Goal: Transaction & Acquisition: Book appointment/travel/reservation

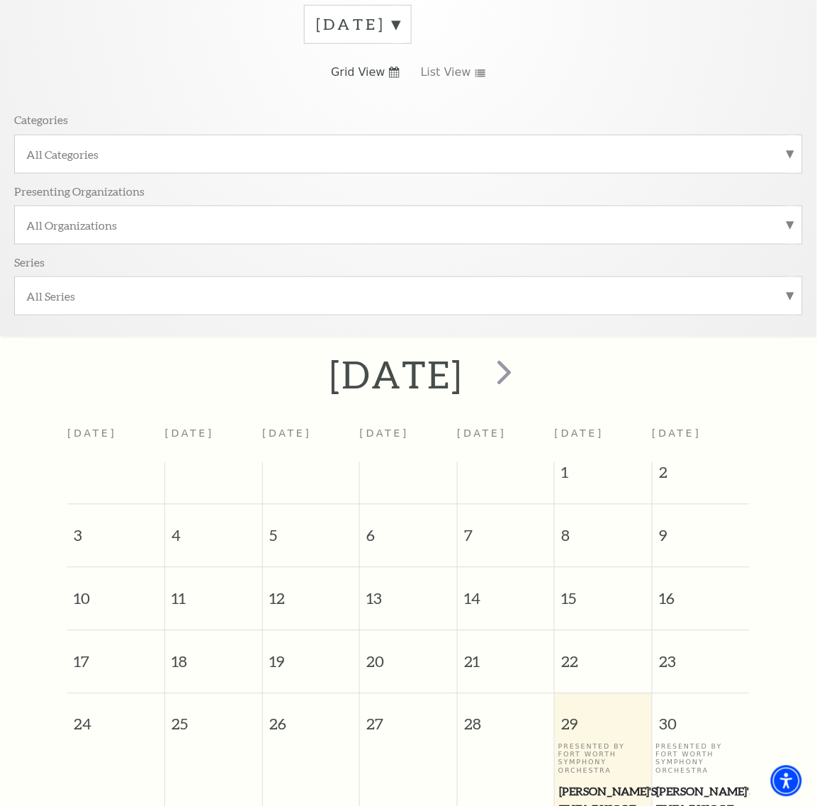
scroll to position [126, 0]
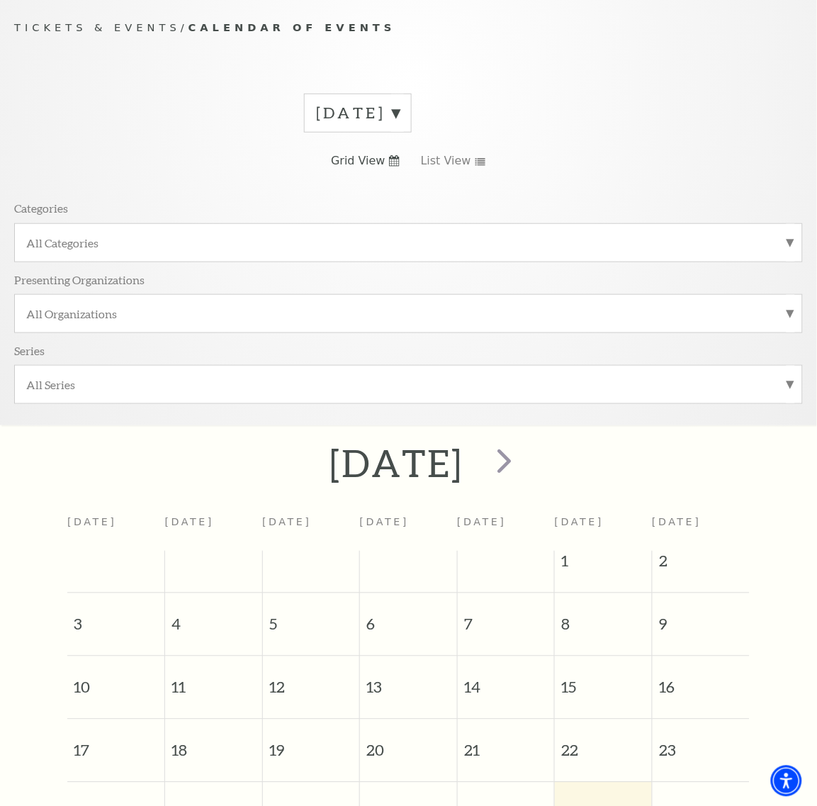
click at [400, 114] on label "August 2025" at bounding box center [358, 113] width 84 height 22
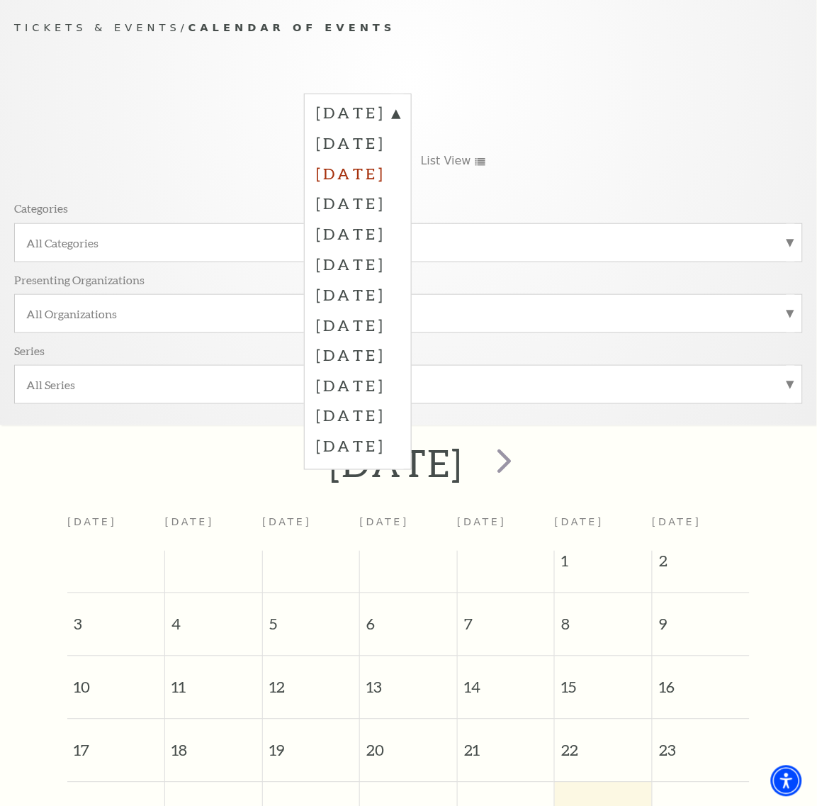
click at [365, 172] on label "October 2025" at bounding box center [358, 173] width 84 height 30
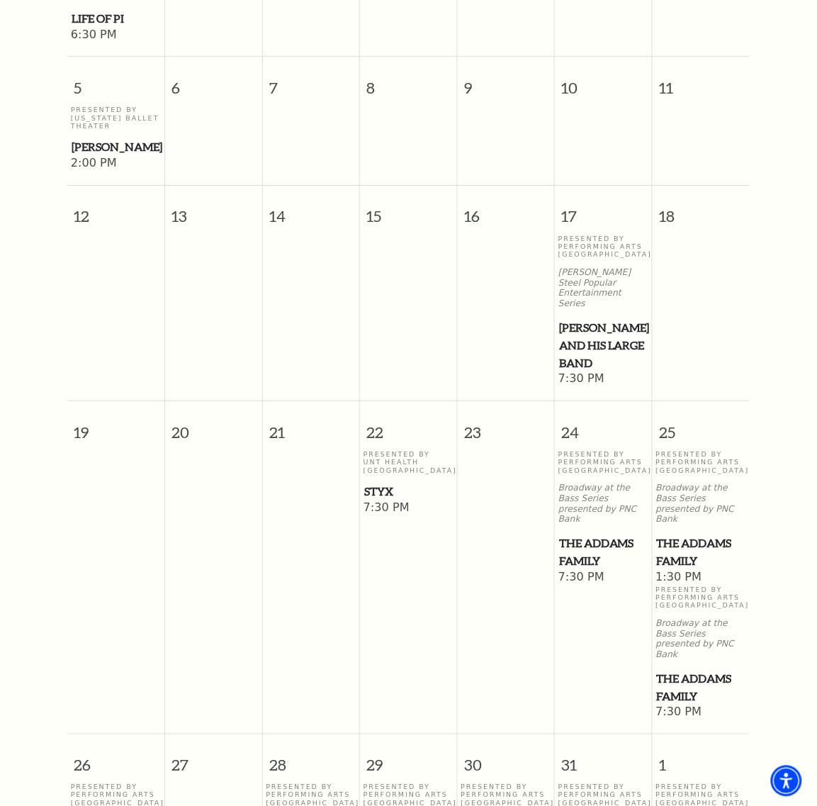
scroll to position [924, 0]
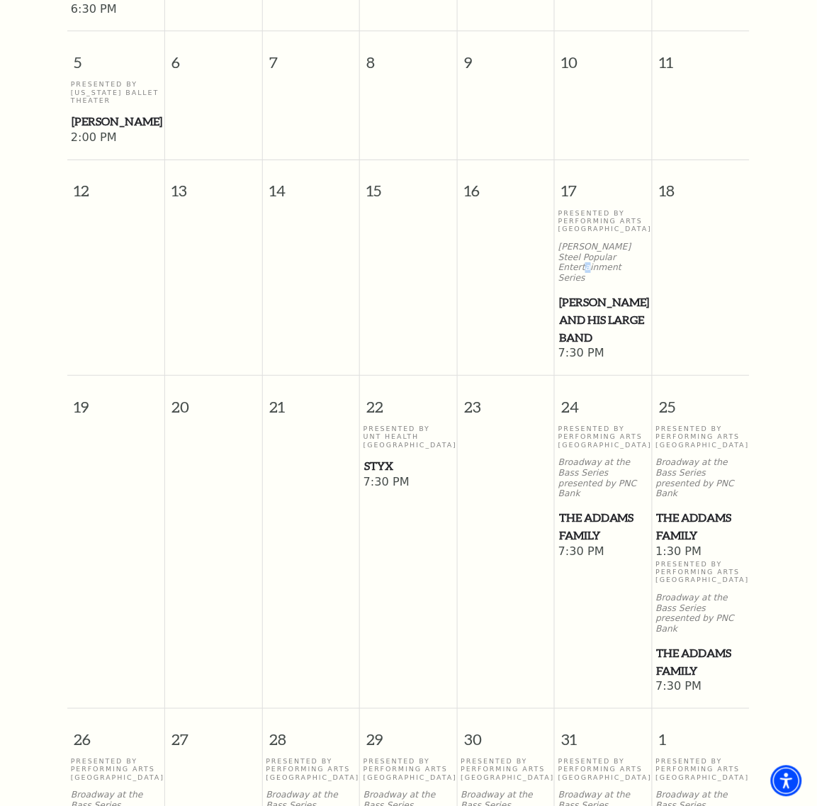
drag, startPoint x: 575, startPoint y: 286, endPoint x: 617, endPoint y: 252, distance: 53.5
click at [617, 252] on div "Presented By Performing Arts Fort Worth Irwin Steel Popular Entertainment Serie…" at bounding box center [604, 278] width 90 height 138
click at [589, 293] on span "[PERSON_NAME] and his Large Band" at bounding box center [603, 319] width 89 height 52
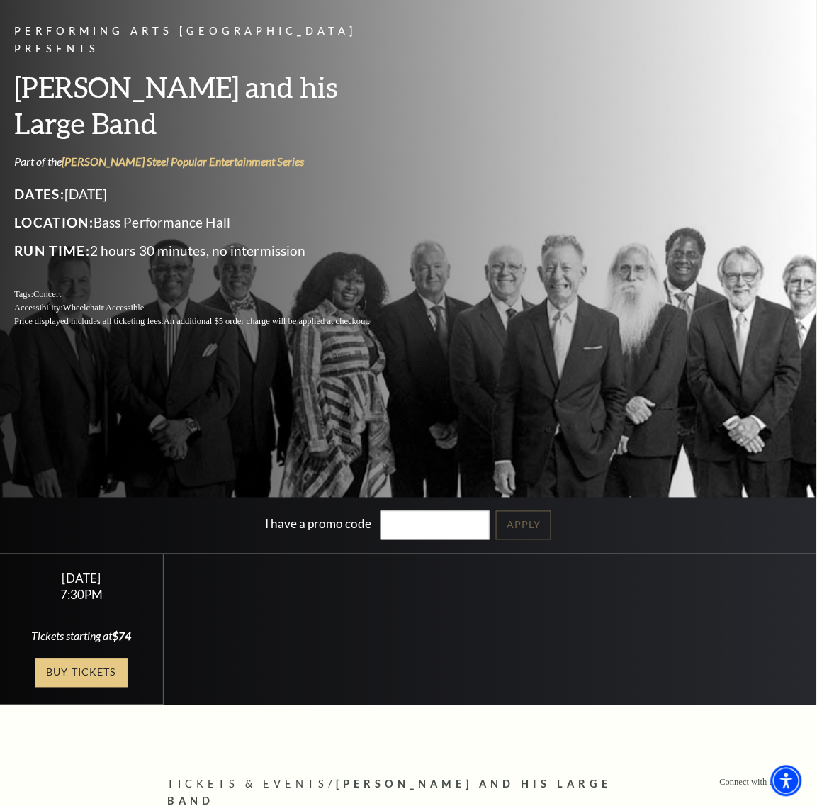
scroll to position [89, 0]
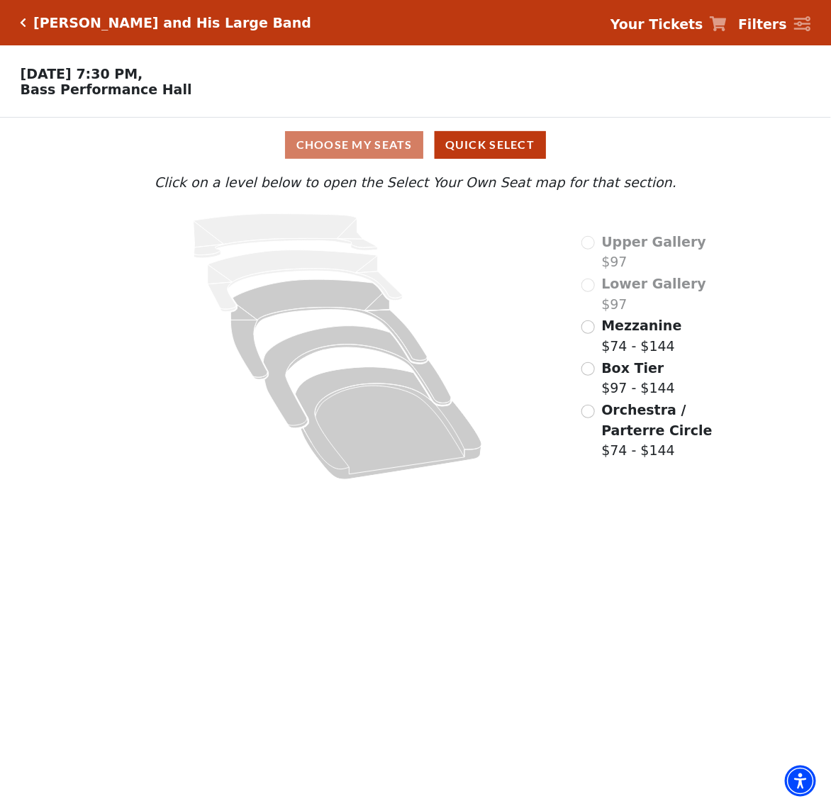
click at [598, 419] on div "Orchestra / Parterre Circle $74 - $144" at bounding box center [648, 430] width 135 height 61
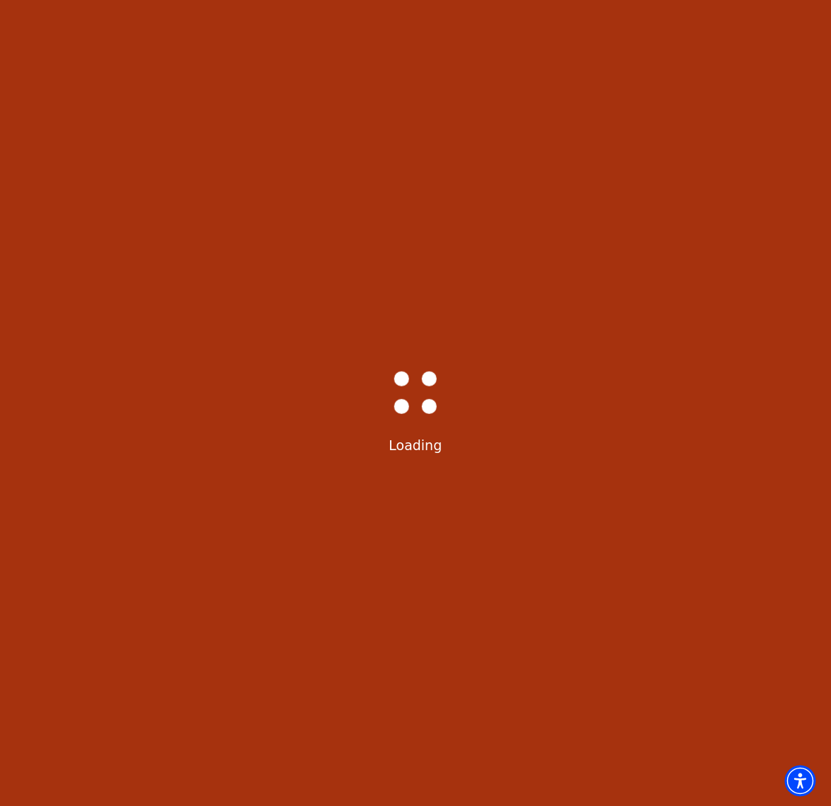
click at [585, 416] on div "Bass-Hall_Loader-Med-Gray Loading" at bounding box center [415, 403] width 831 height 806
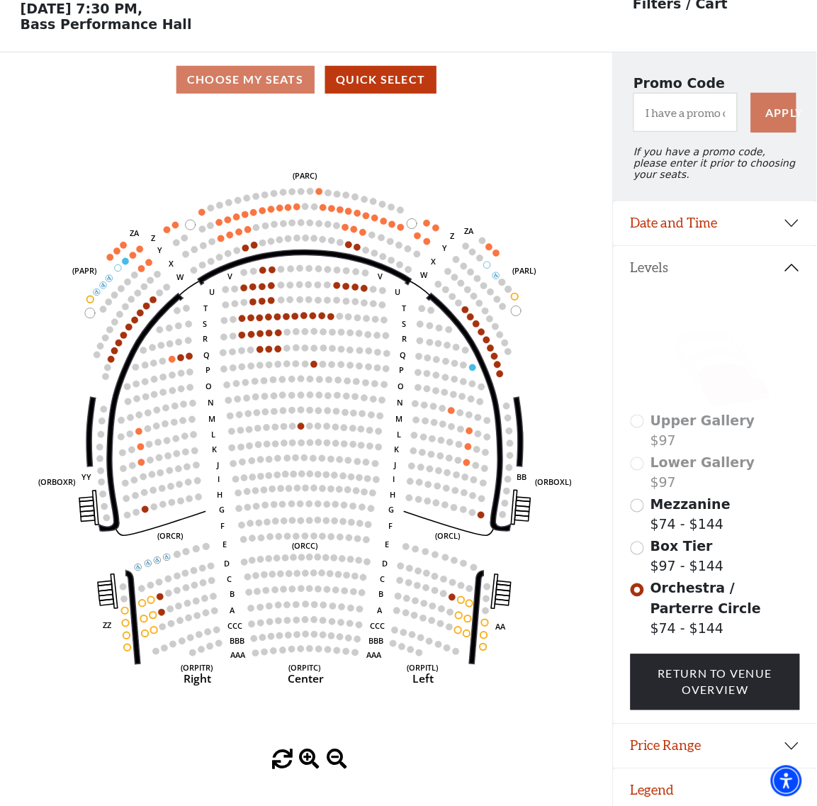
scroll to position [69, 0]
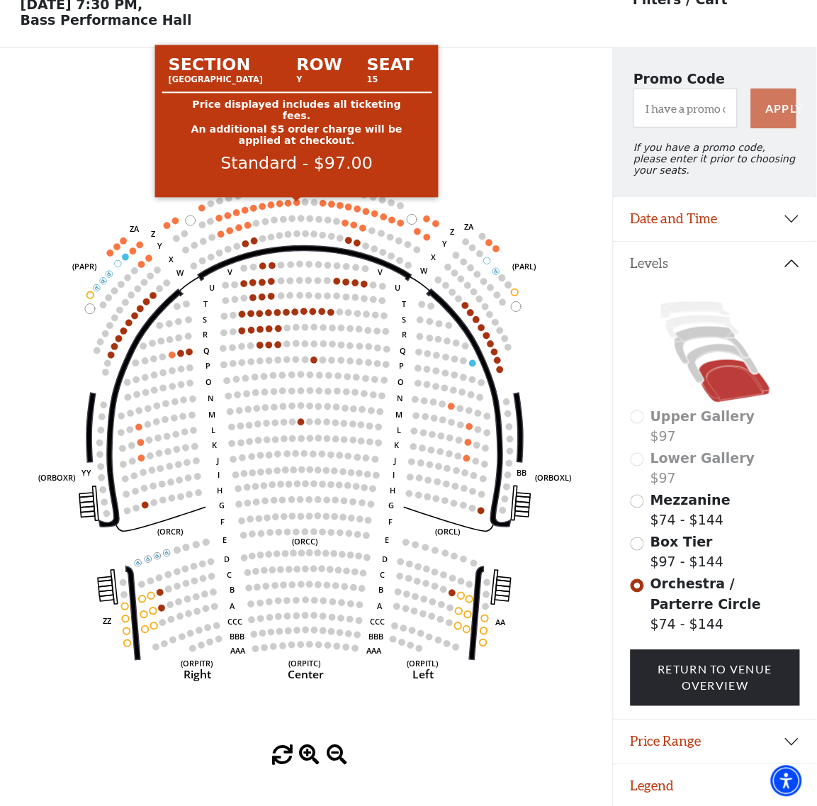
click at [295, 206] on circle at bounding box center [297, 202] width 6 height 6
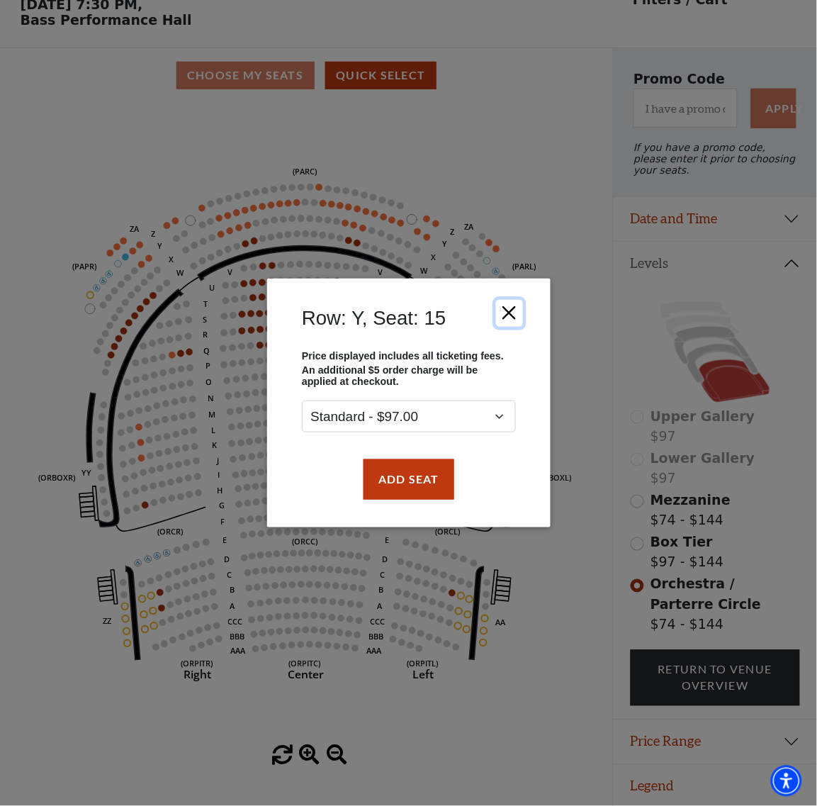
click at [516, 307] on button "Close" at bounding box center [509, 313] width 27 height 27
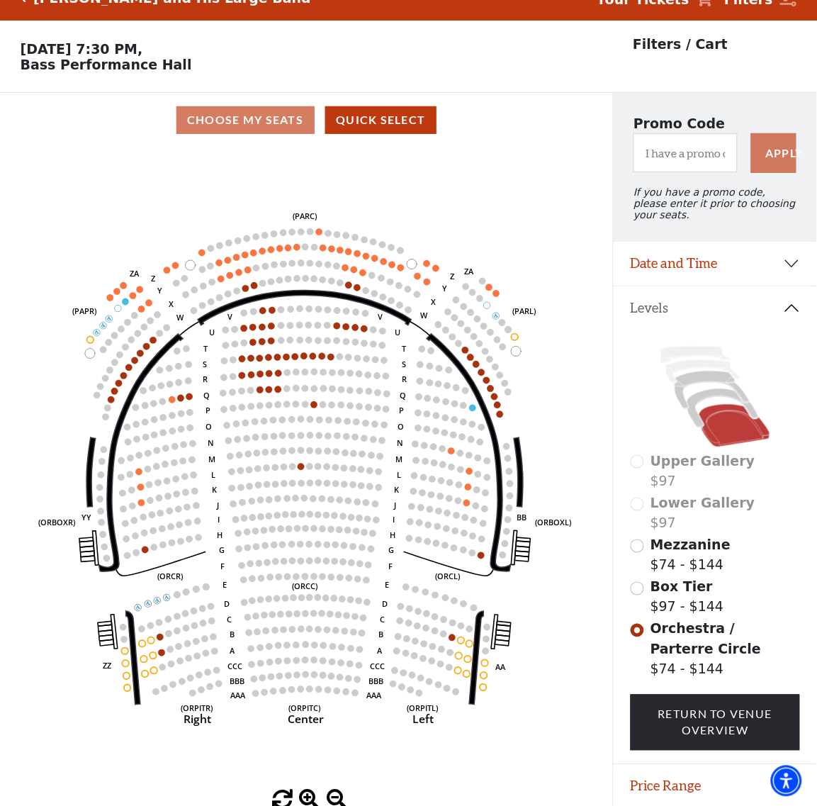
scroll to position [0, 0]
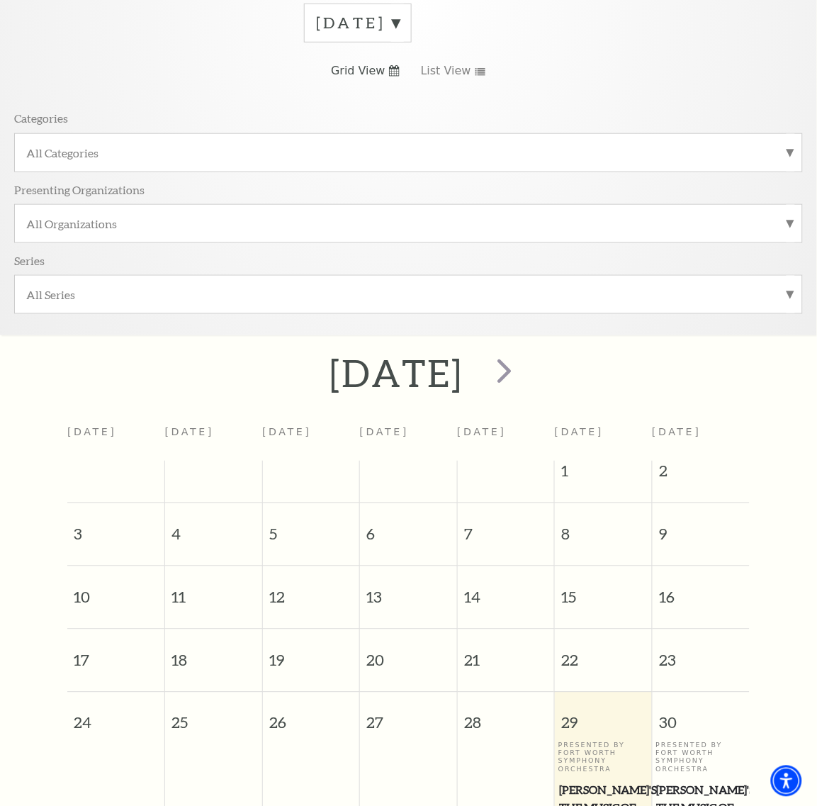
scroll to position [126, 0]
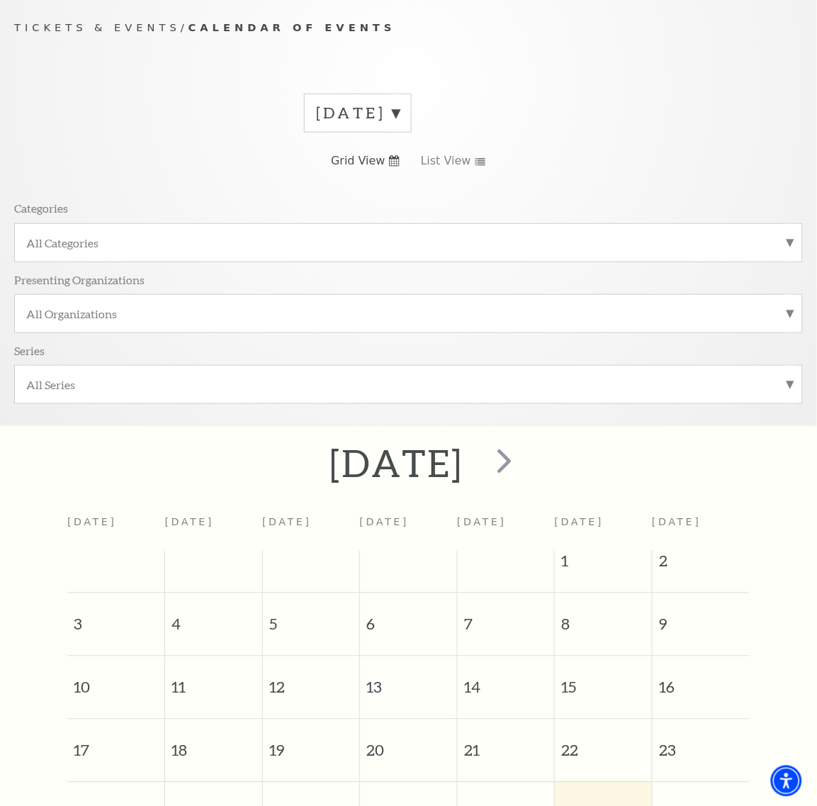
click at [373, 121] on label "August 2025" at bounding box center [358, 113] width 84 height 22
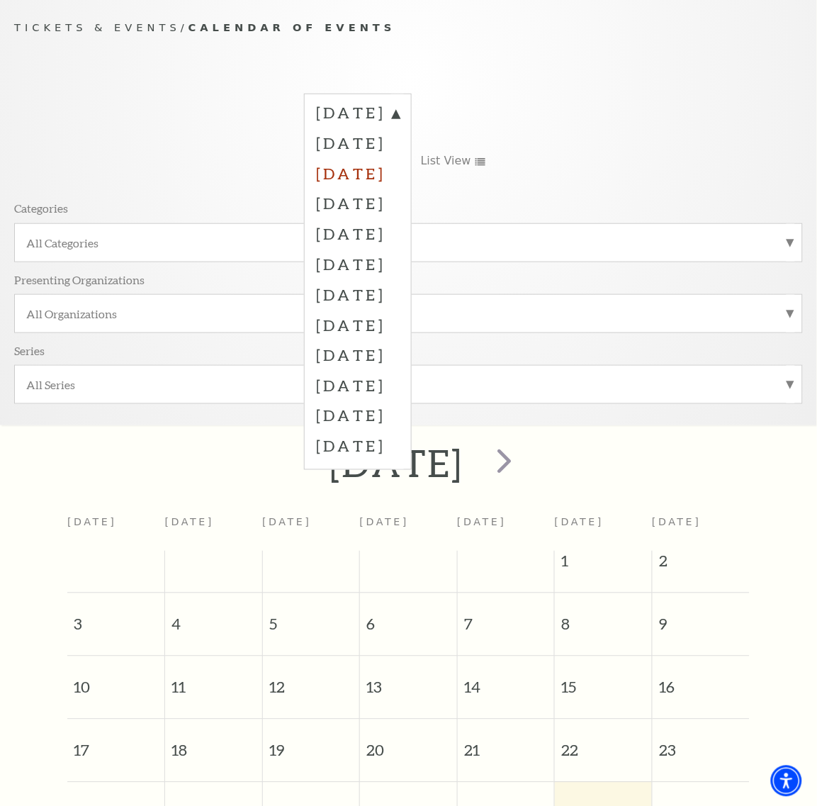
click at [379, 174] on label "October 2025" at bounding box center [358, 173] width 84 height 30
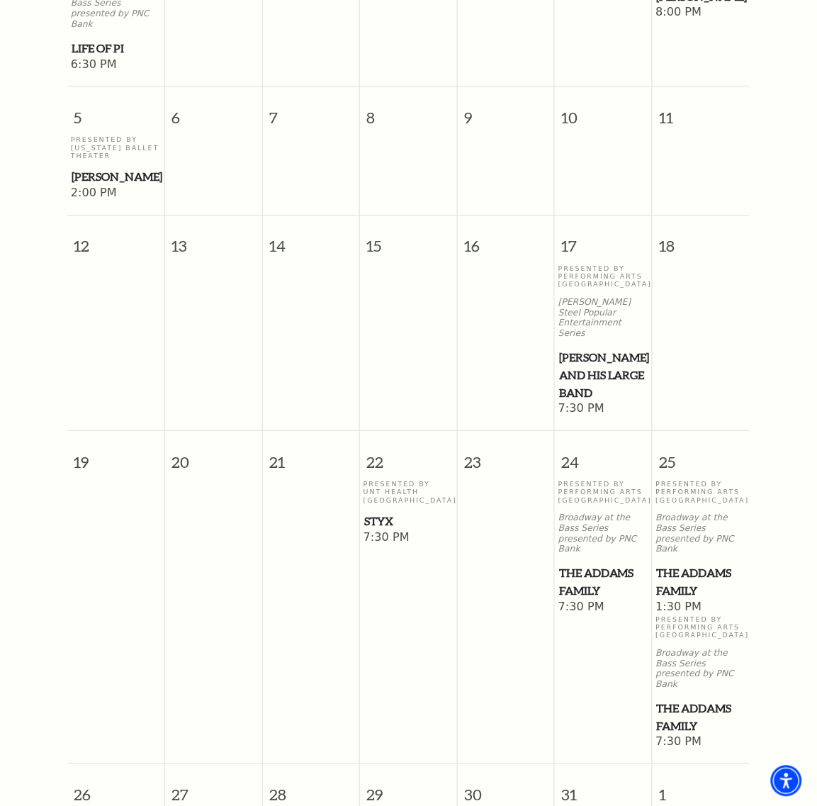
scroll to position [924, 0]
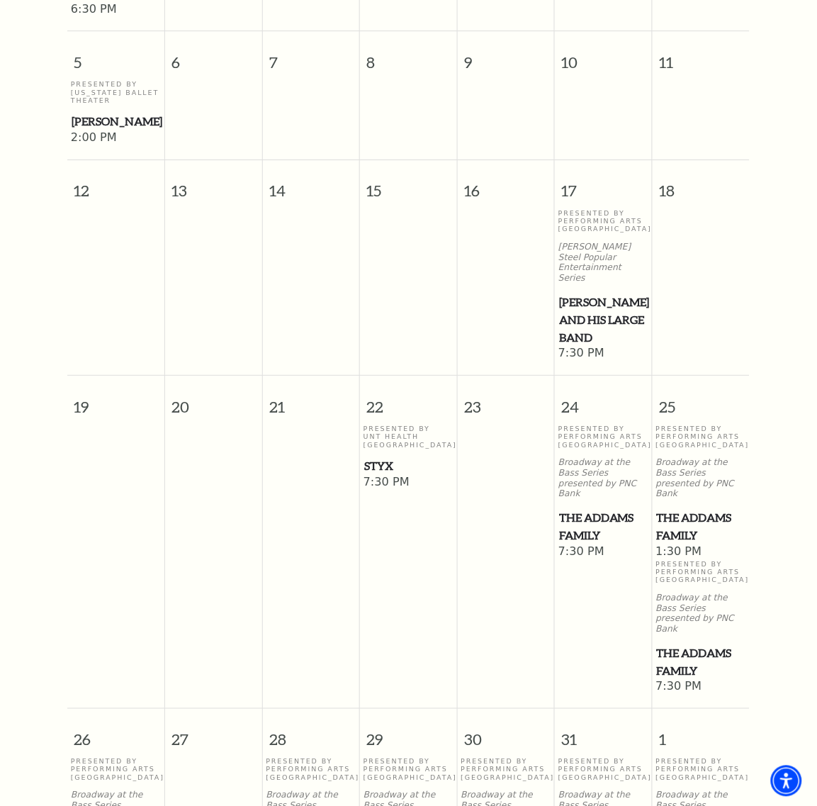
drag, startPoint x: 595, startPoint y: 472, endPoint x: 590, endPoint y: 484, distance: 13.0
click at [590, 509] on span "The Addams Family" at bounding box center [603, 526] width 89 height 35
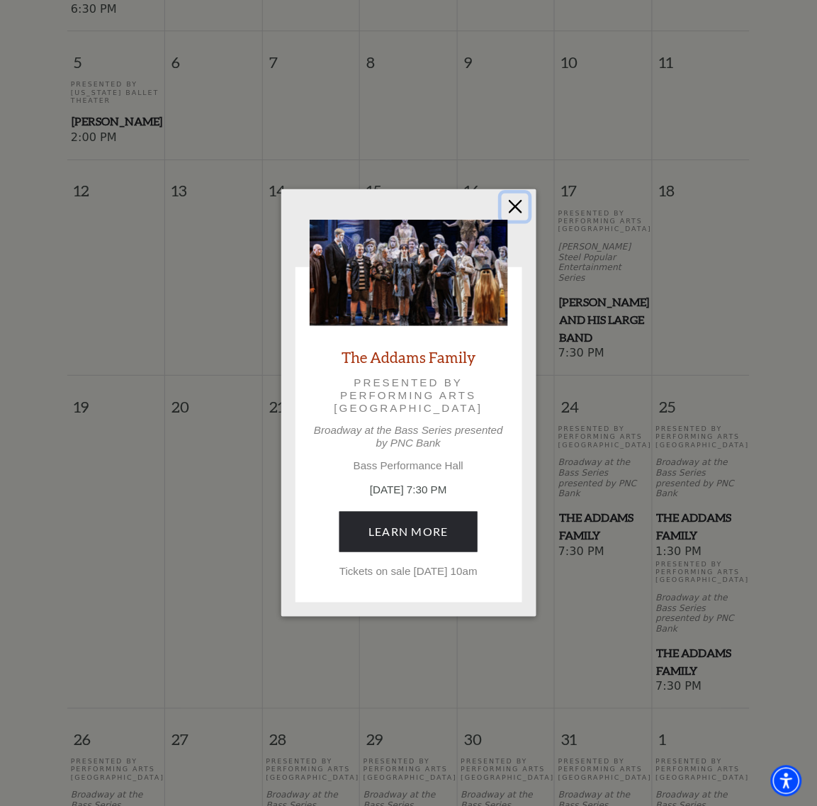
drag, startPoint x: 520, startPoint y: 202, endPoint x: 461, endPoint y: 313, distance: 125.6
click at [520, 202] on button "Close" at bounding box center [515, 207] width 27 height 27
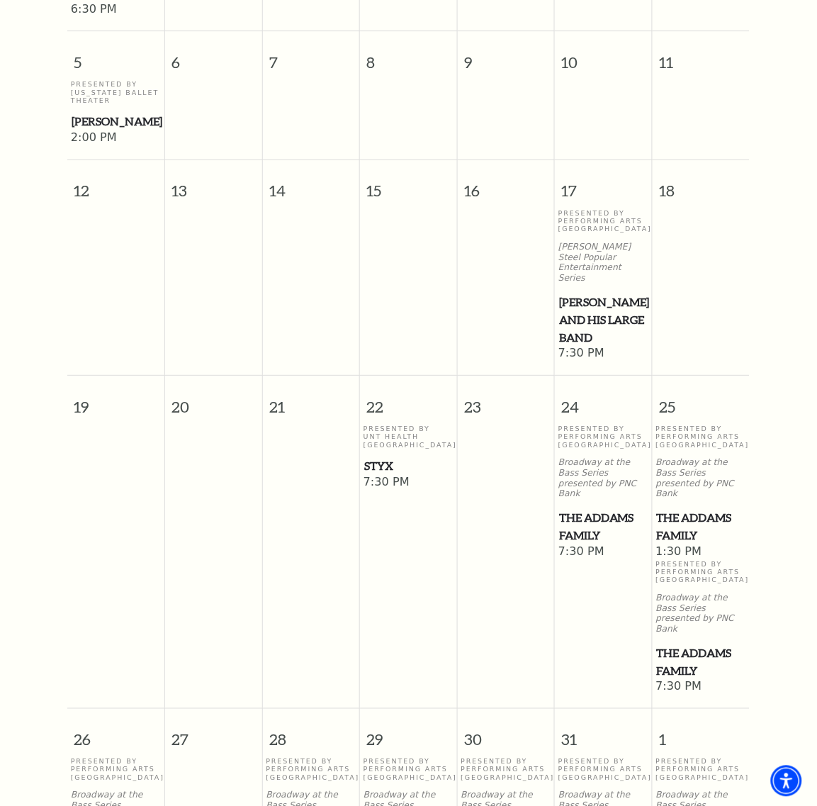
click at [384, 425] on div "Presented By UNT Health Fort Worth Styx" at bounding box center [409, 450] width 90 height 50
click at [381, 457] on span "Styx" at bounding box center [408, 466] width 89 height 18
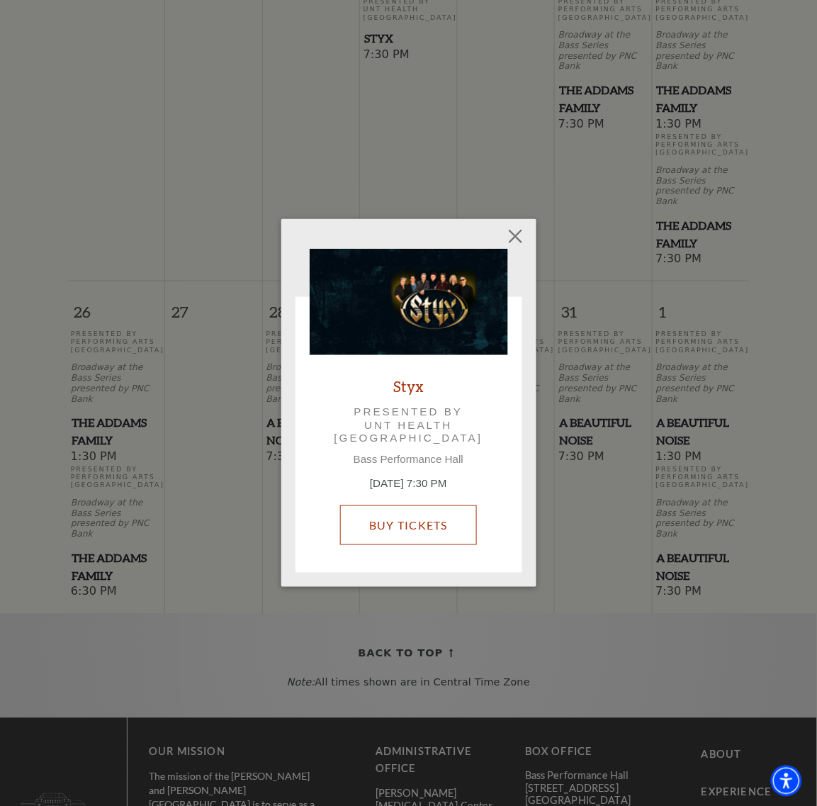
scroll to position [1367, 0]
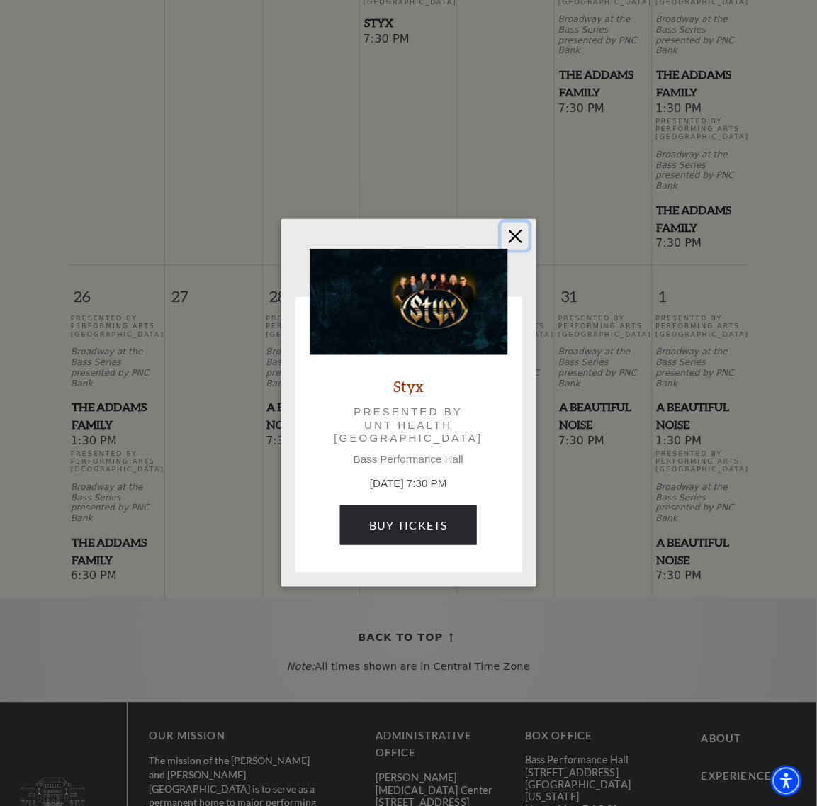
click at [520, 237] on button "Close" at bounding box center [515, 236] width 27 height 27
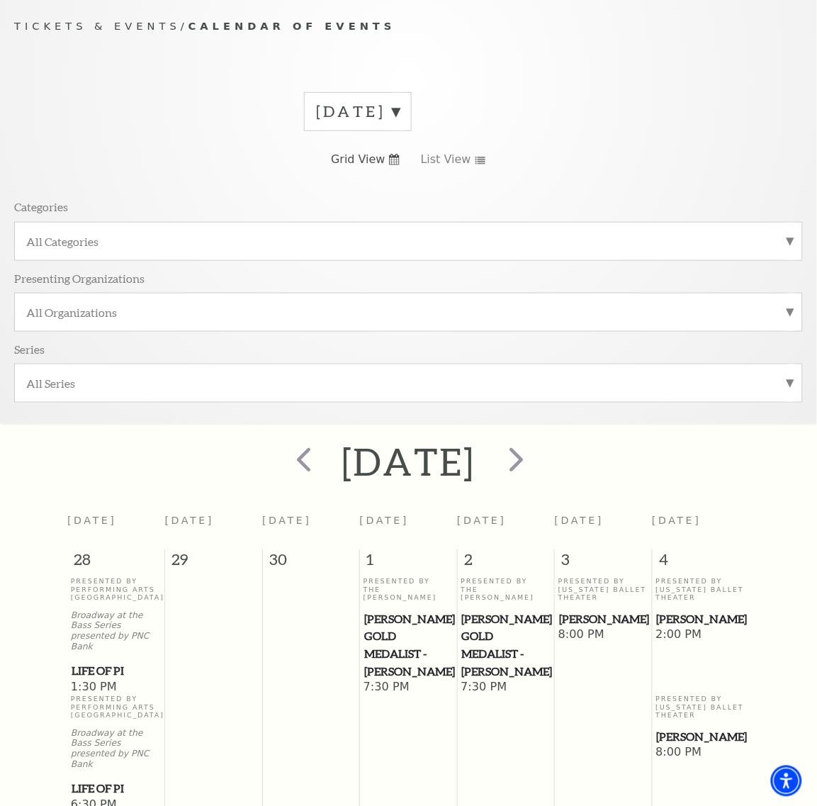
scroll to position [126, 0]
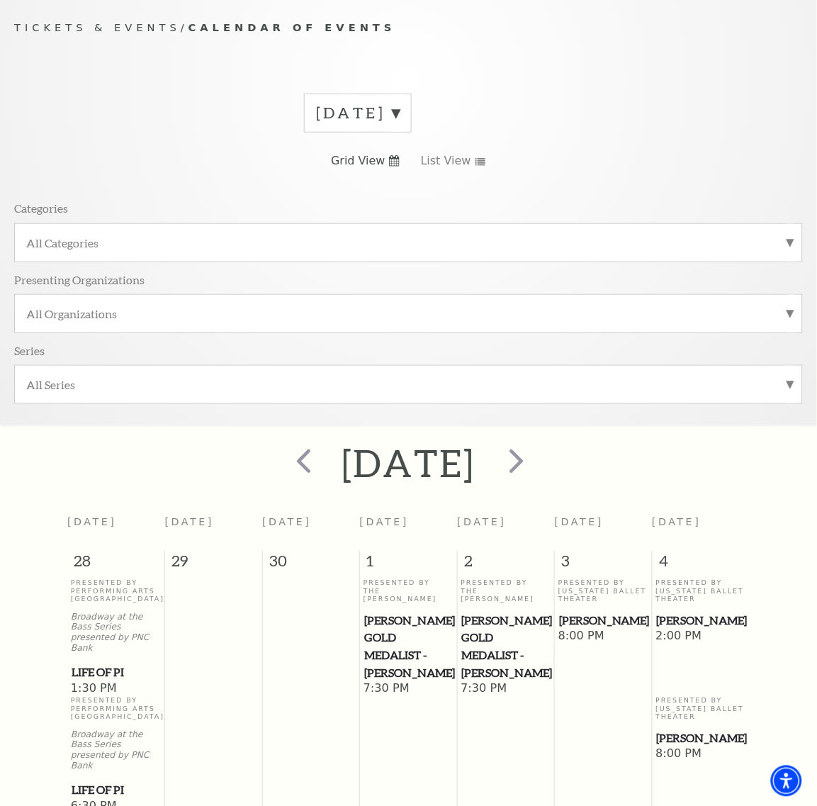
click at [400, 122] on label "October 2025" at bounding box center [358, 113] width 84 height 22
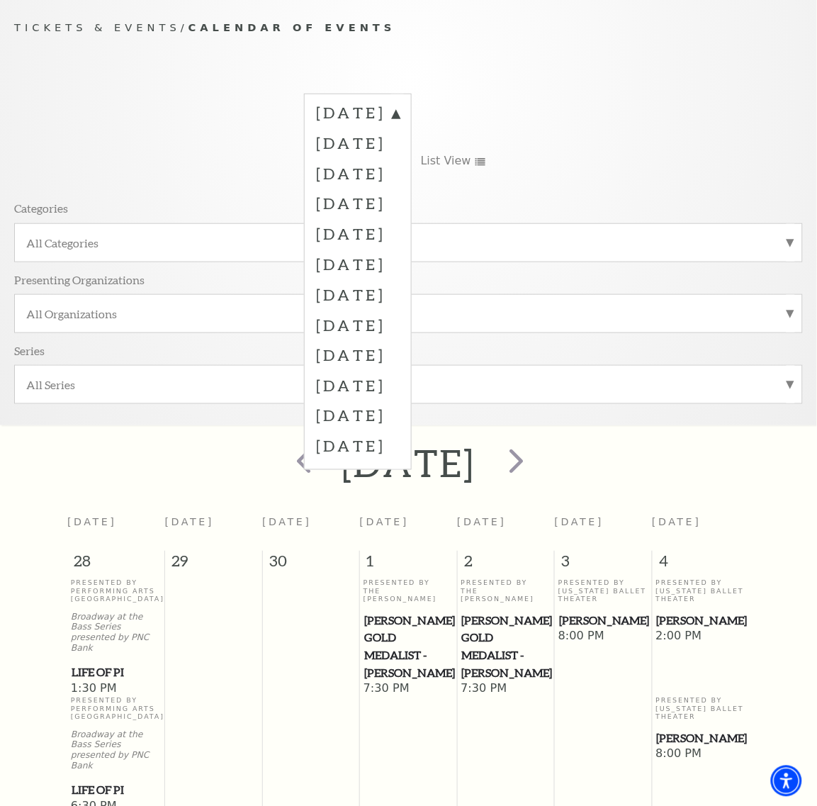
click at [372, 266] on label "January 2026" at bounding box center [358, 264] width 84 height 30
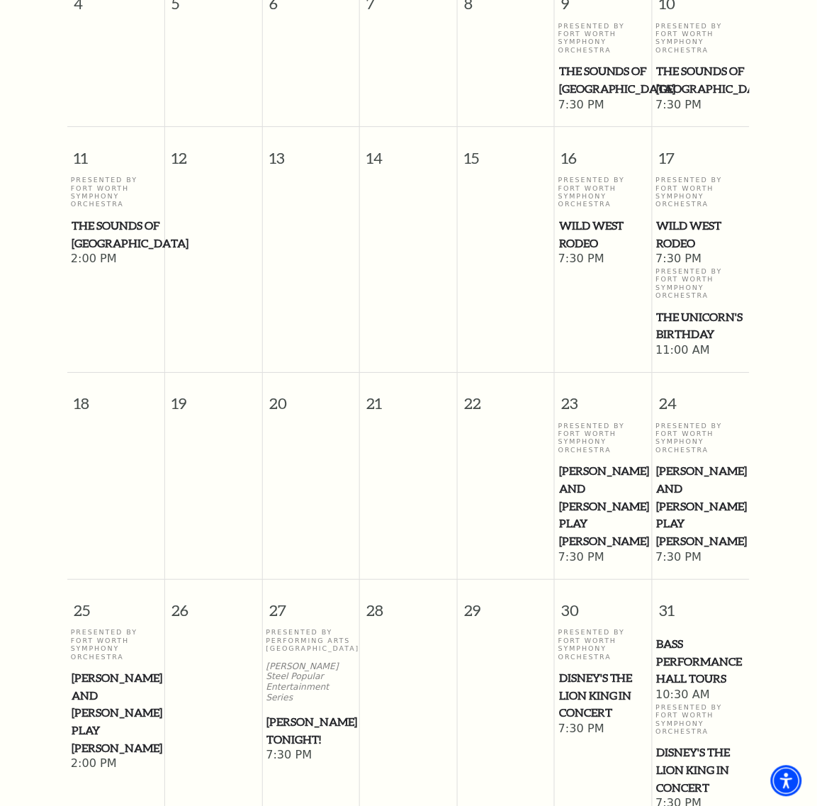
scroll to position [746, 0]
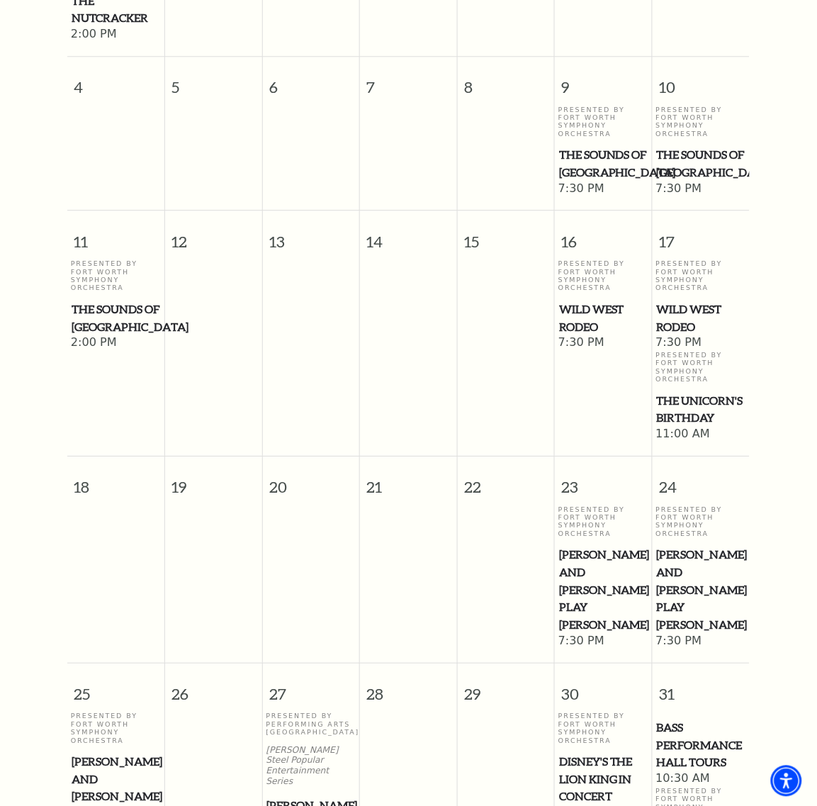
click at [589, 328] on span "Wild West Rodeo" at bounding box center [603, 318] width 89 height 35
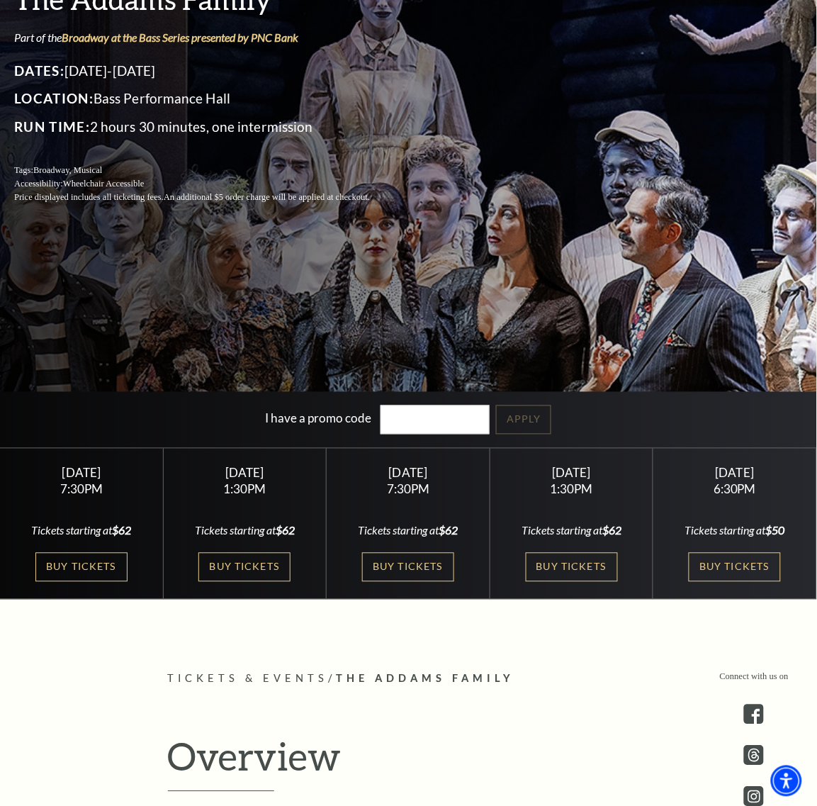
scroll to position [266, 0]
